Goal: Navigation & Orientation: Find specific page/section

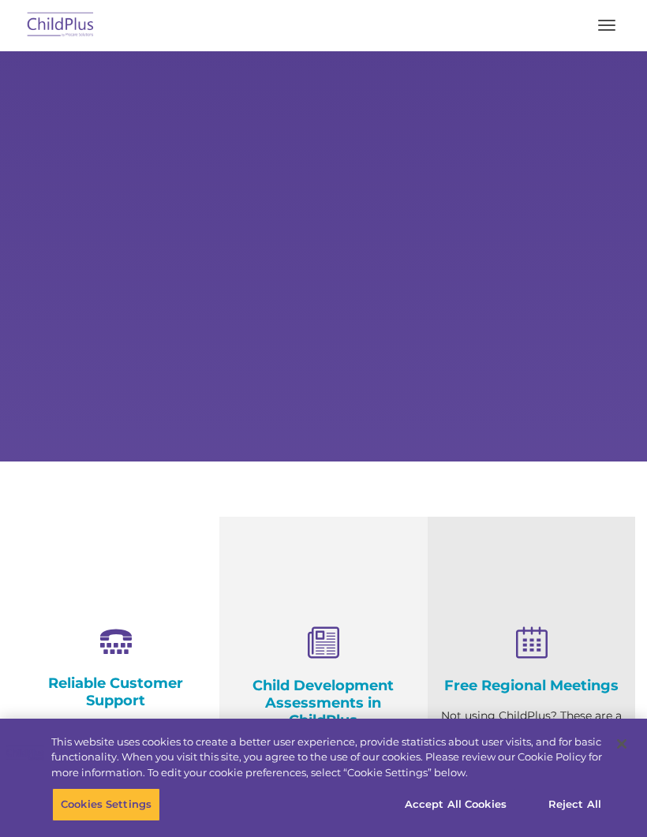
select select "MEDIUM"
click at [623, 254] on rs-arrow at bounding box center [621, 257] width 32 height 32
click at [29, 251] on rs-arrow at bounding box center [29, 256] width 32 height 32
click at [606, 29] on span "button" at bounding box center [606, 30] width 17 height 2
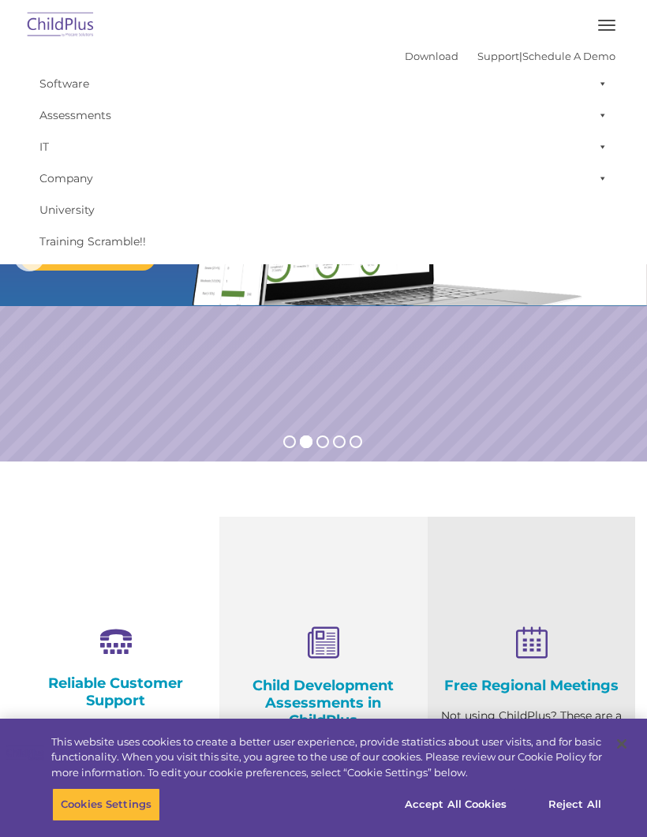
click at [601, 24] on button "button" at bounding box center [606, 25] width 33 height 25
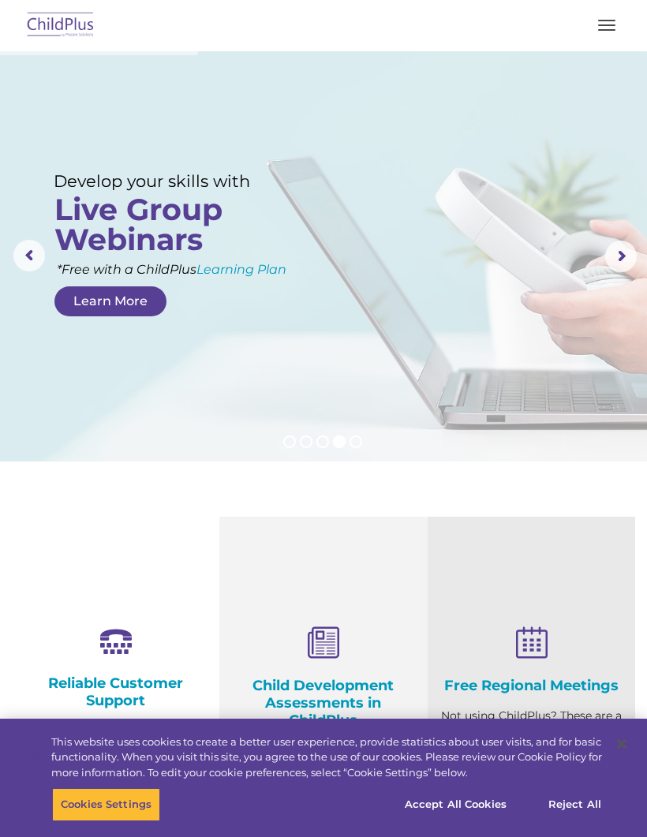
click at [605, 28] on button "button" at bounding box center [606, 25] width 33 height 25
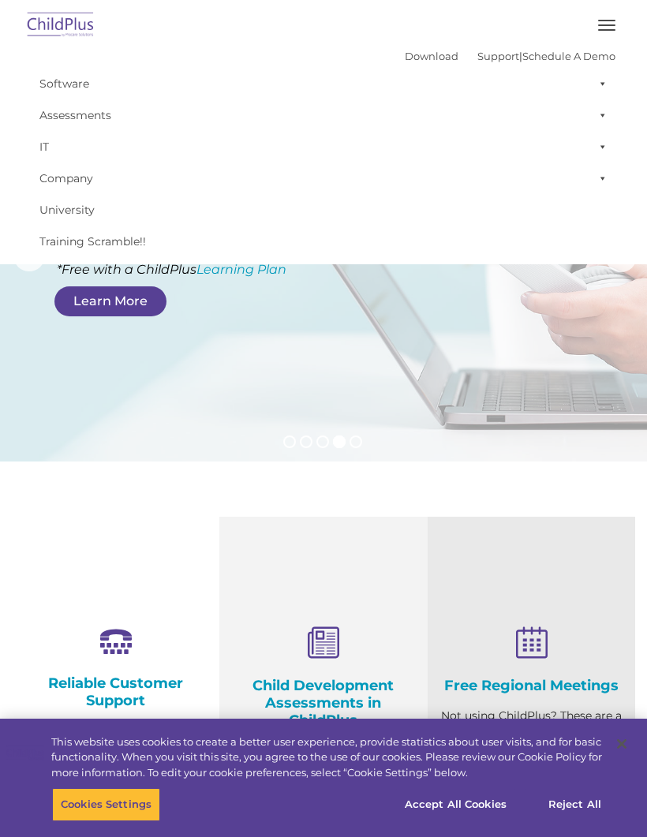
click at [616, 23] on button "button" at bounding box center [606, 25] width 33 height 25
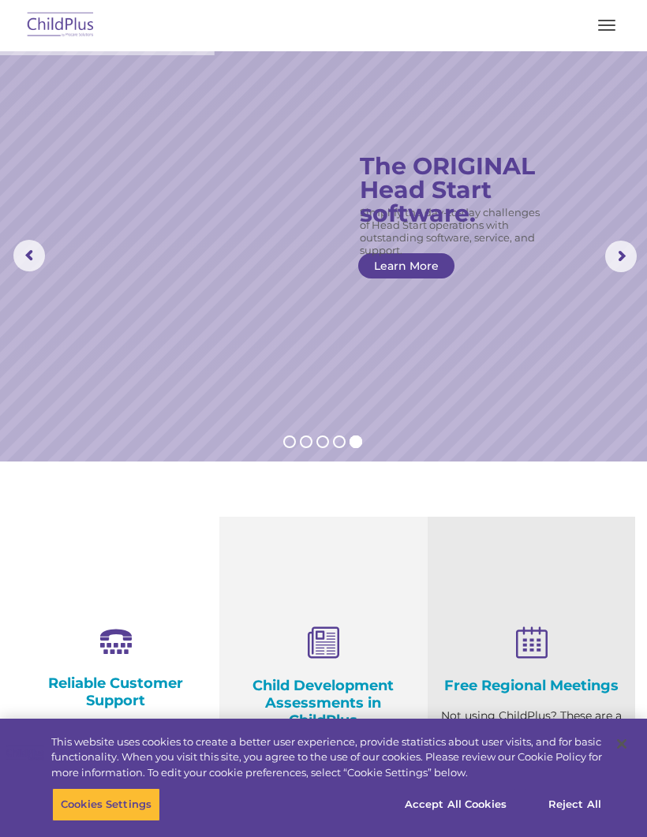
click at [609, 23] on button "button" at bounding box center [606, 25] width 33 height 25
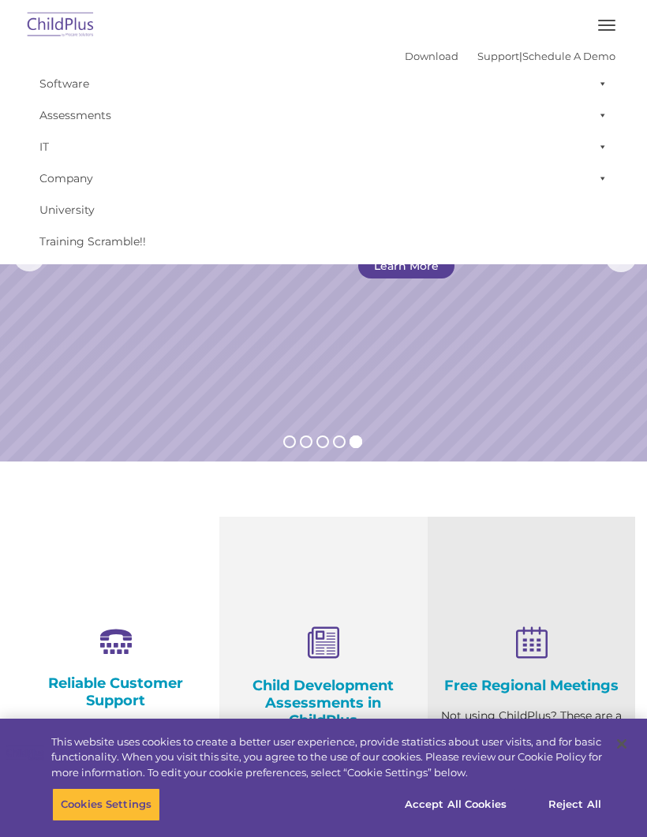
click at [604, 29] on span "button" at bounding box center [606, 30] width 17 height 2
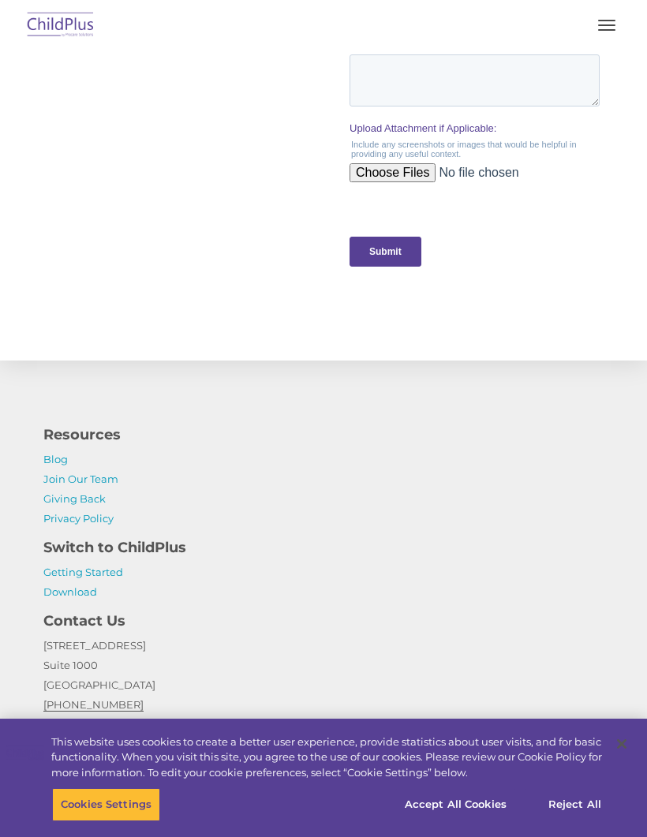
scroll to position [1694, 0]
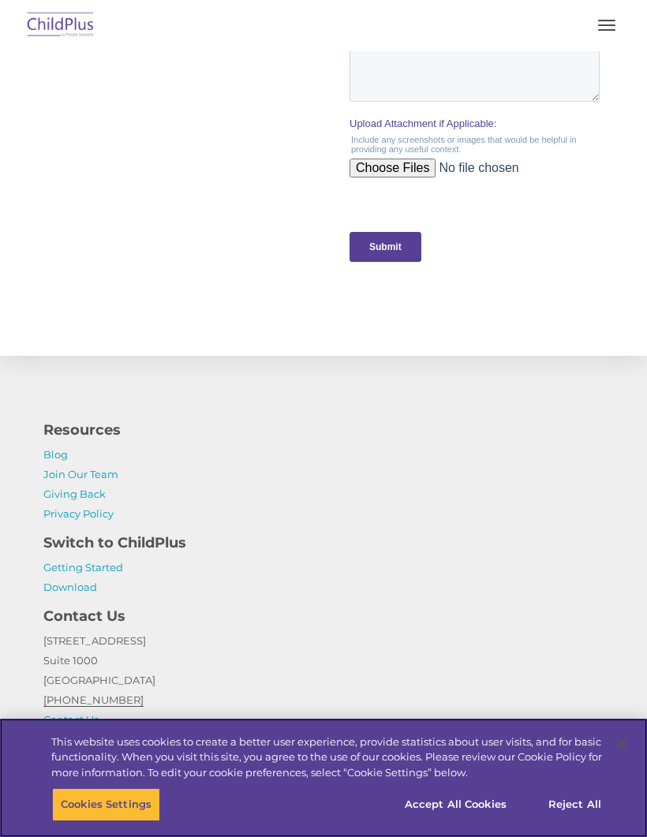
click at [473, 821] on button "Accept All Cookies" at bounding box center [455, 804] width 119 height 33
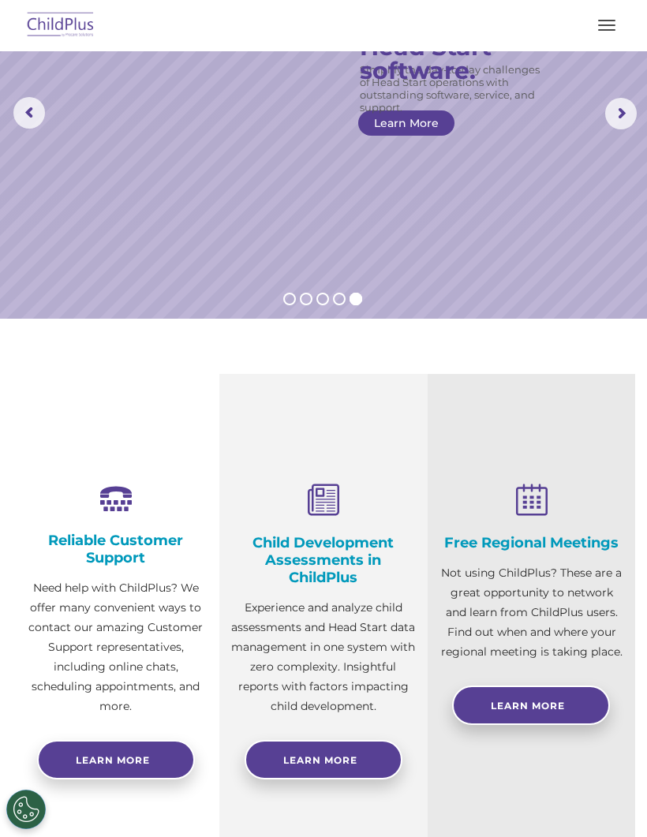
scroll to position [0, 0]
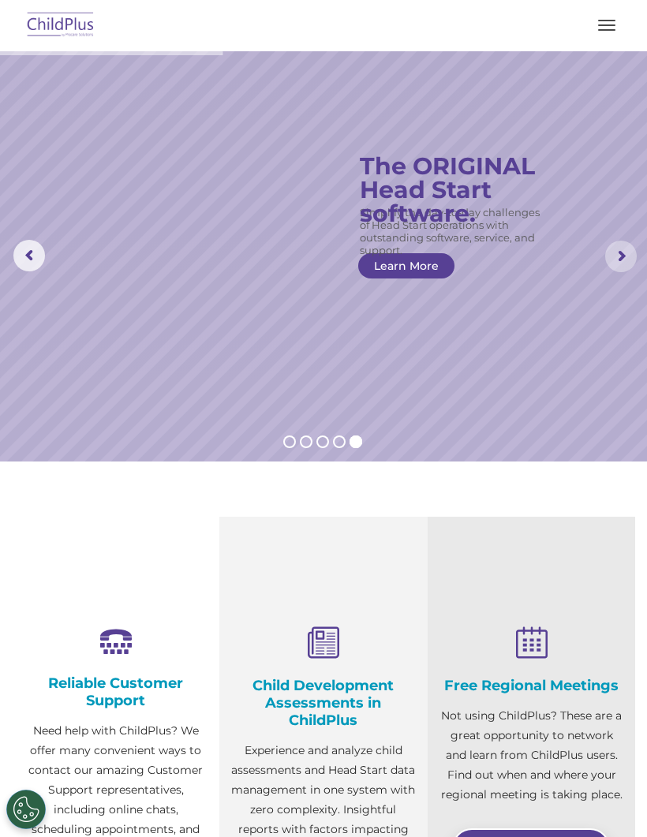
click at [617, 247] on rs-arrow at bounding box center [621, 257] width 32 height 32
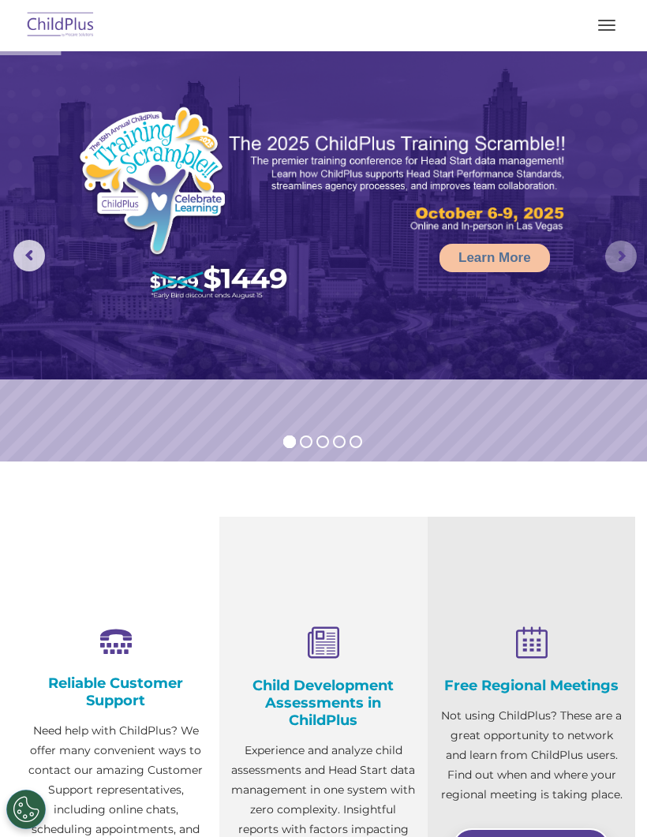
click at [627, 241] on rs-arrow at bounding box center [621, 257] width 32 height 32
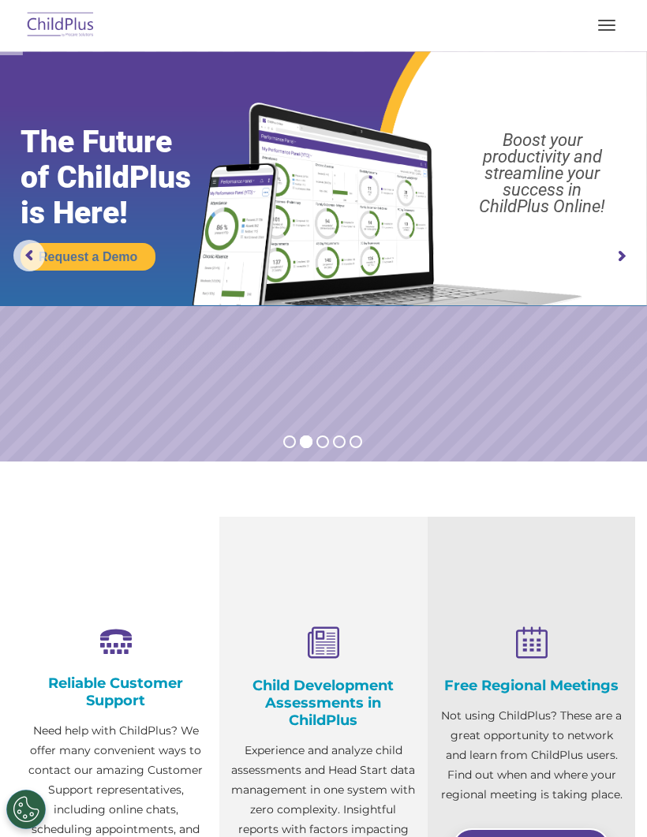
click at [630, 256] on rs-arrow at bounding box center [621, 257] width 32 height 32
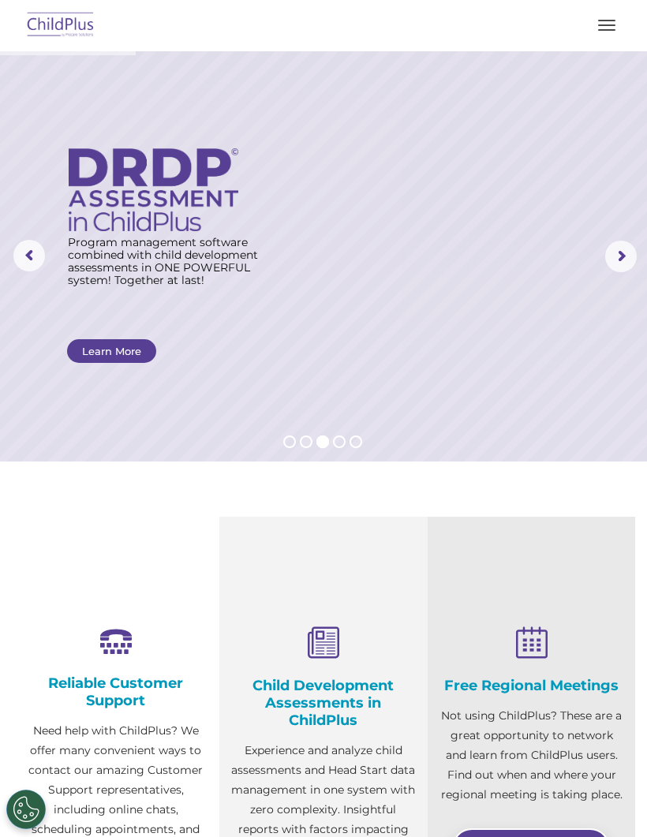
click at [544, 344] on rs-layer at bounding box center [323, 256] width 647 height 410
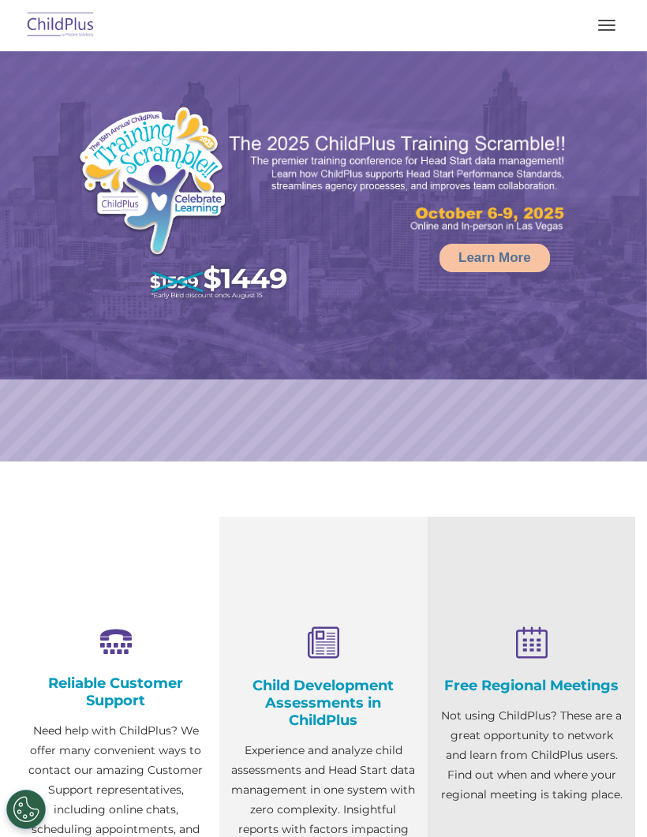
select select "MEDIUM"
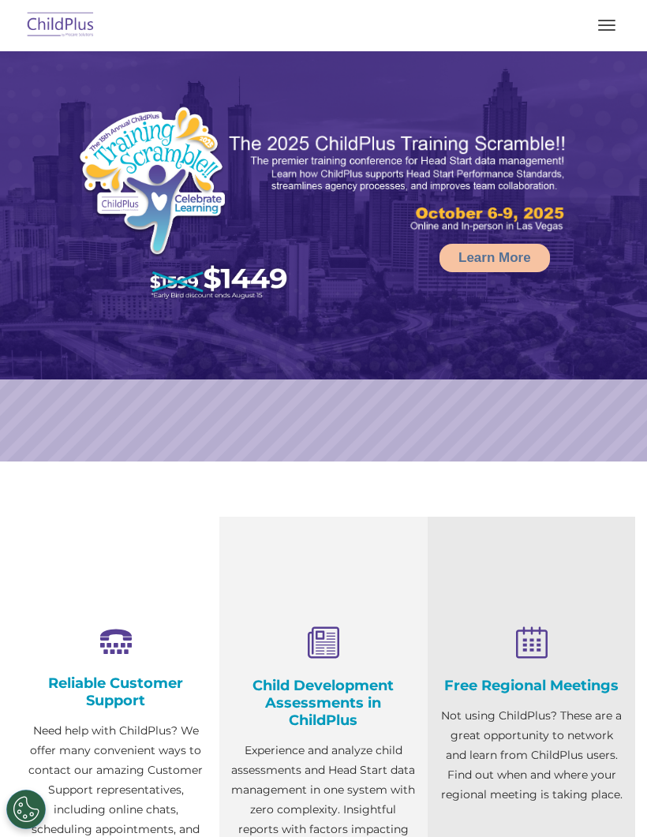
select select "MEDIUM"
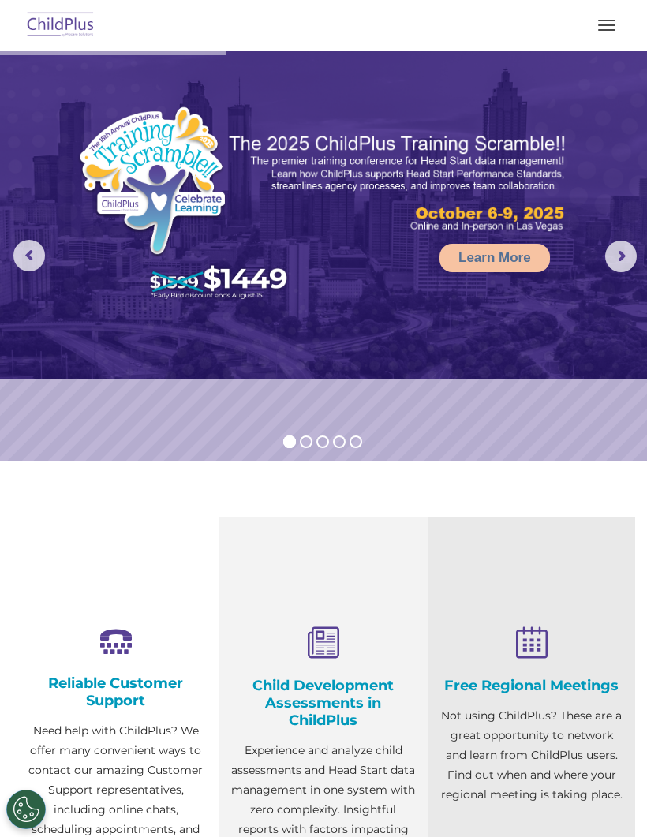
click at [600, 36] on button "button" at bounding box center [606, 25] width 33 height 25
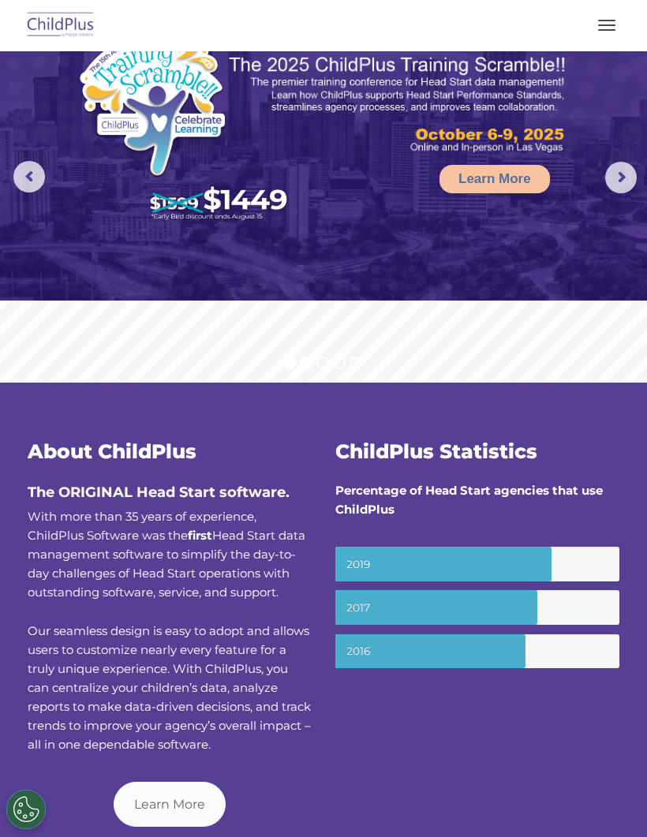
click at [607, 37] on button "button" at bounding box center [606, 25] width 33 height 25
